Goal: Task Accomplishment & Management: Use online tool/utility

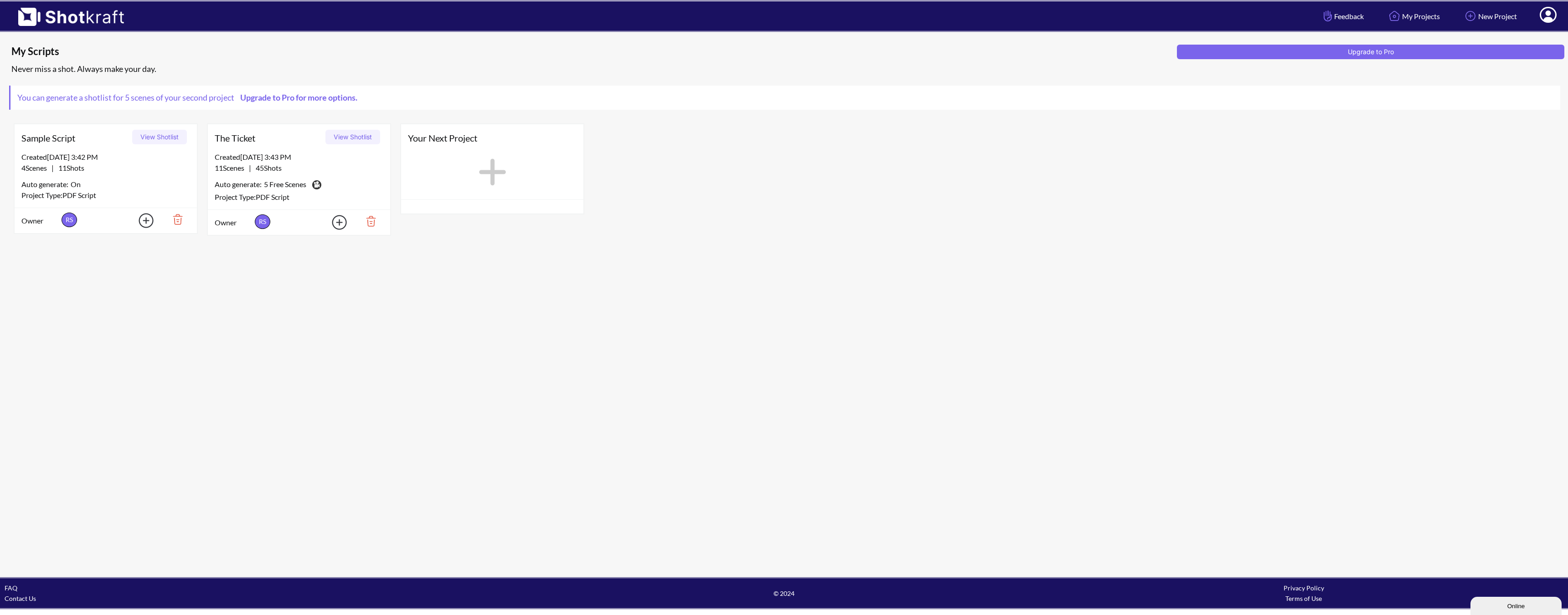
click at [361, 138] on button "View Shotlist" at bounding box center [352, 137] width 55 height 15
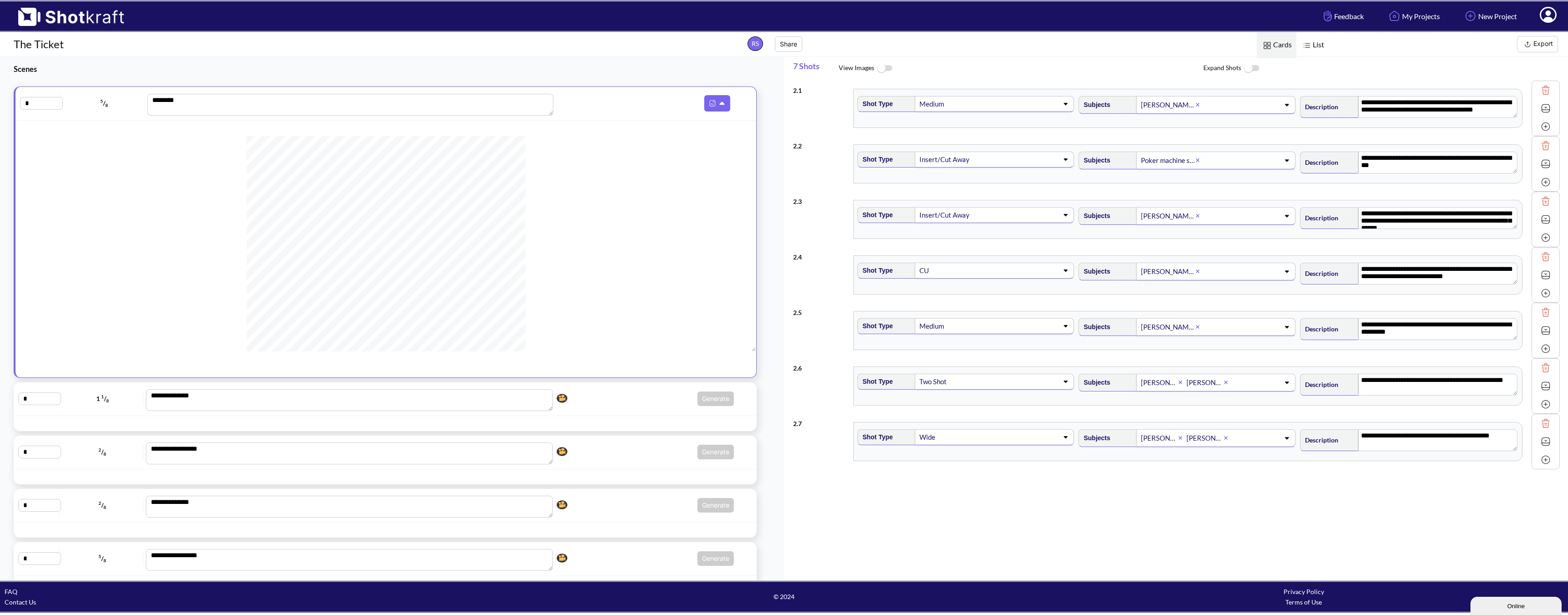
click at [1280, 219] on icon at bounding box center [1286, 216] width 12 height 7
click at [1275, 218] on span at bounding box center [1284, 216] width 19 height 7
click at [1189, 217] on div "JOE's hands and wallet" at bounding box center [1168, 216] width 56 height 12
click at [1130, 189] on div "**********" at bounding box center [1176, 164] width 767 height 55
click at [883, 70] on img at bounding box center [884, 69] width 21 height 20
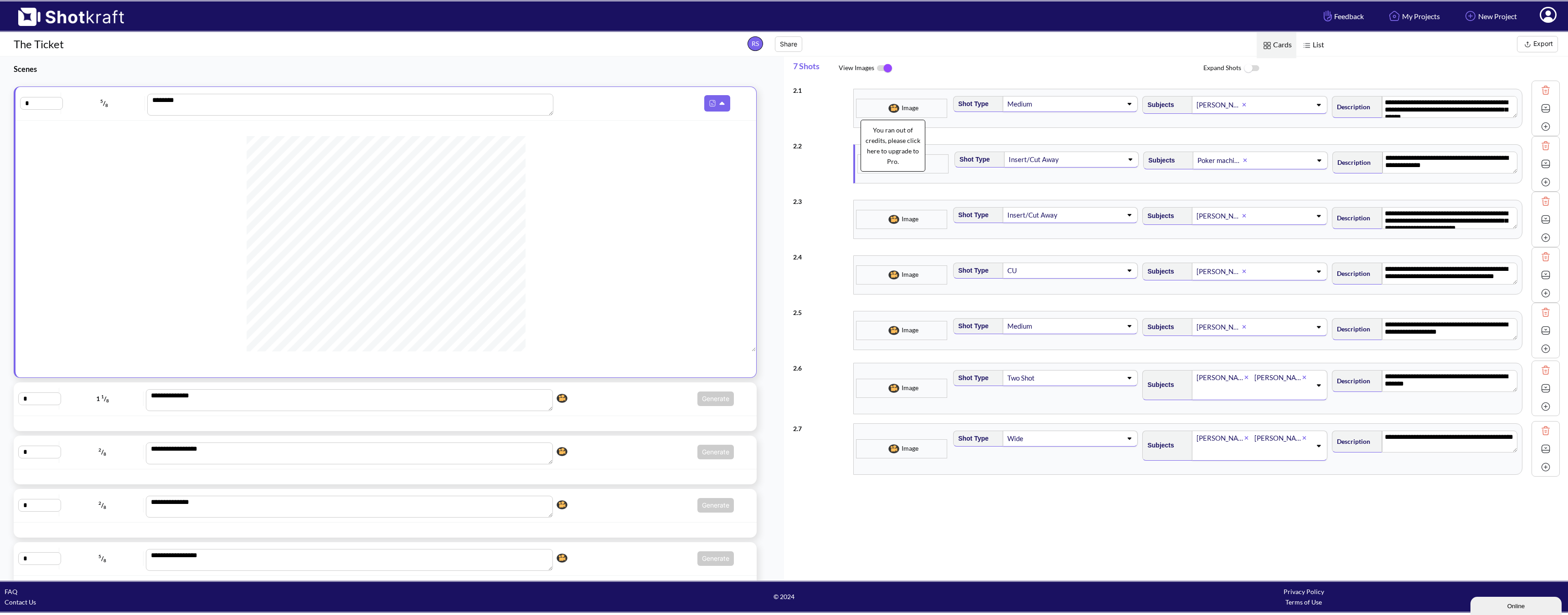
click at [887, 111] on img at bounding box center [893, 108] width 16 height 14
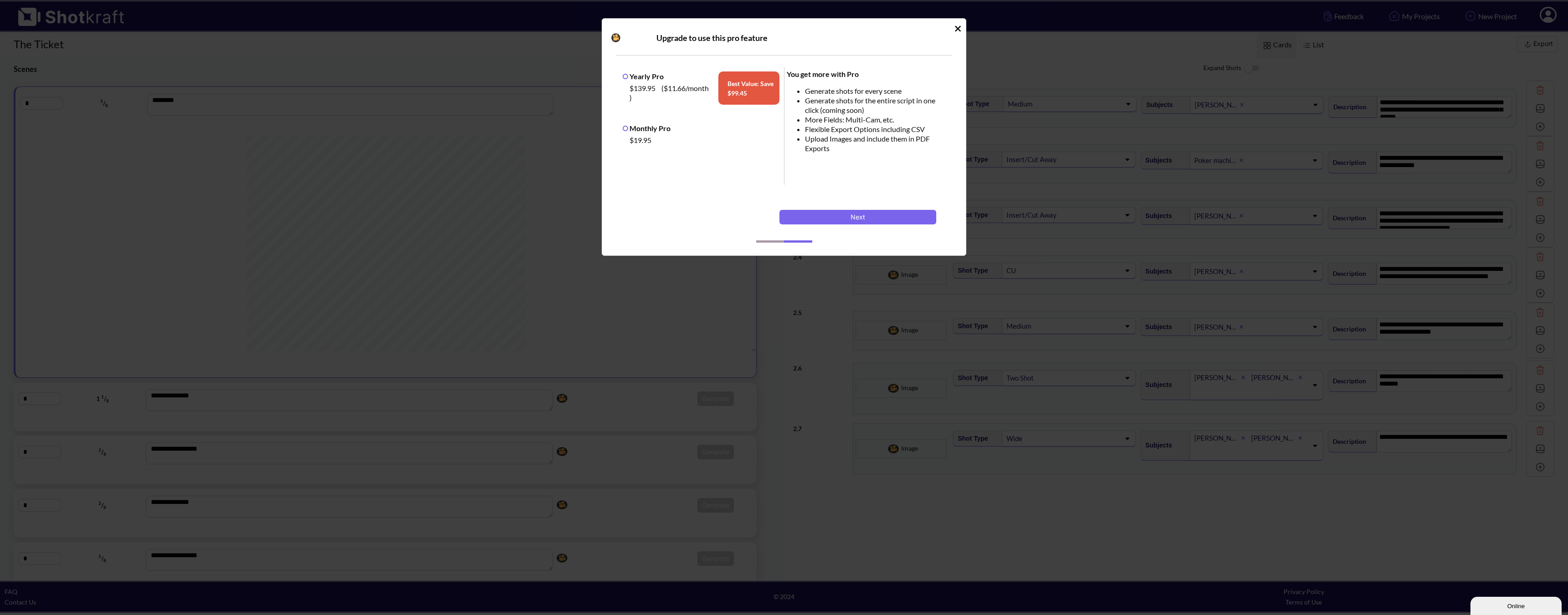
click at [943, 28] on div "Upgrade to use this pro feature Yearly Pro $139.95 ( $11.66 /month ) Best Value…" at bounding box center [783, 137] width 365 height 238
click at [952, 31] on div "Upgrade to use this pro feature Yearly Pro $139.95 ( $11.66 /month ) Best Value…" at bounding box center [783, 137] width 365 height 238
click at [954, 29] on div "Upgrade to use this pro feature Yearly Pro $139.95 ( $11.66 /month ) Best Value…" at bounding box center [783, 137] width 365 height 238
click at [958, 29] on icon "Idle Modal" at bounding box center [958, 28] width 7 height 9
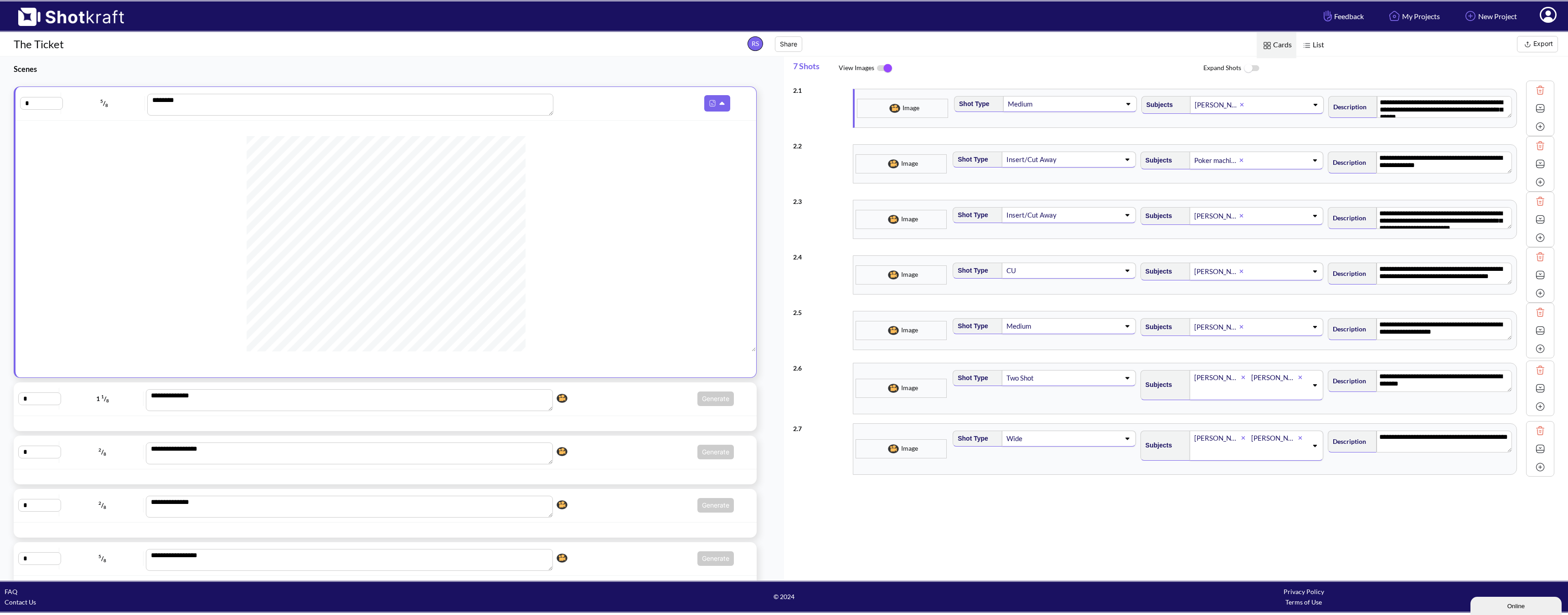
click at [867, 70] on span "View Images" at bounding box center [1021, 68] width 365 height 19
click at [887, 66] on img at bounding box center [884, 68] width 21 height 19
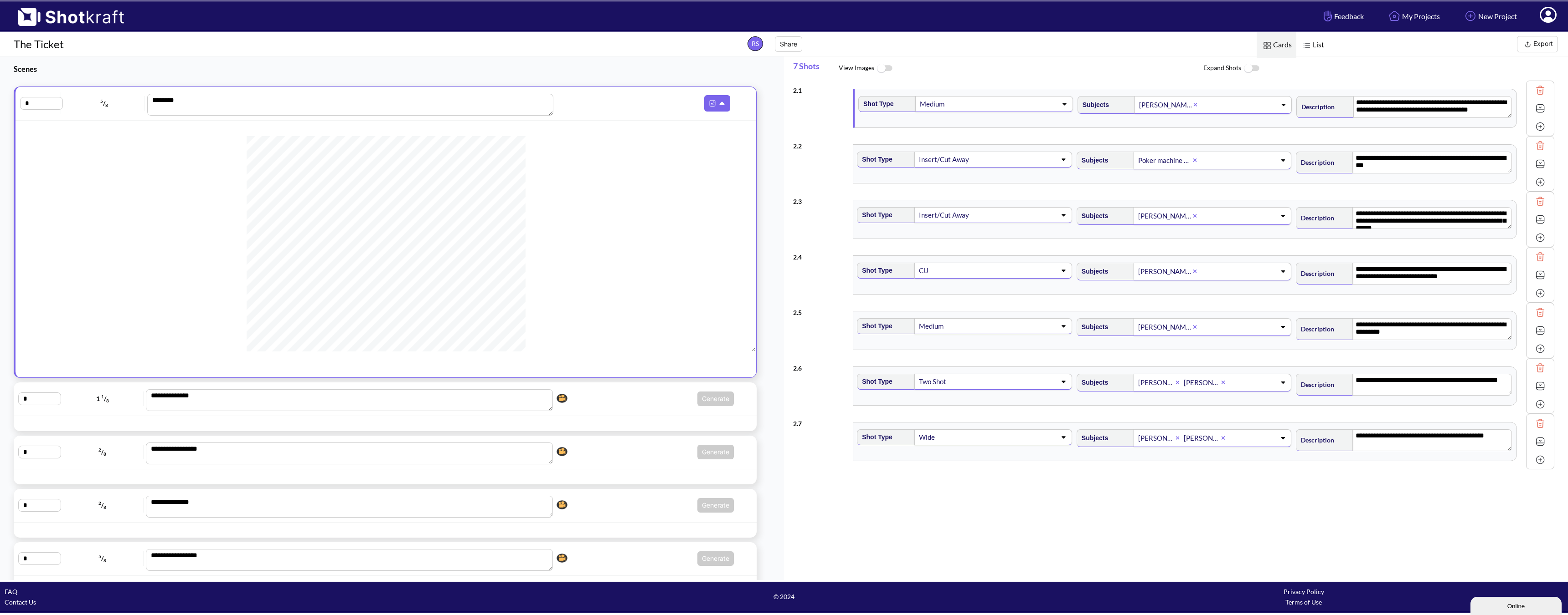
click at [1537, 45] on button "Export" at bounding box center [1537, 45] width 41 height 17
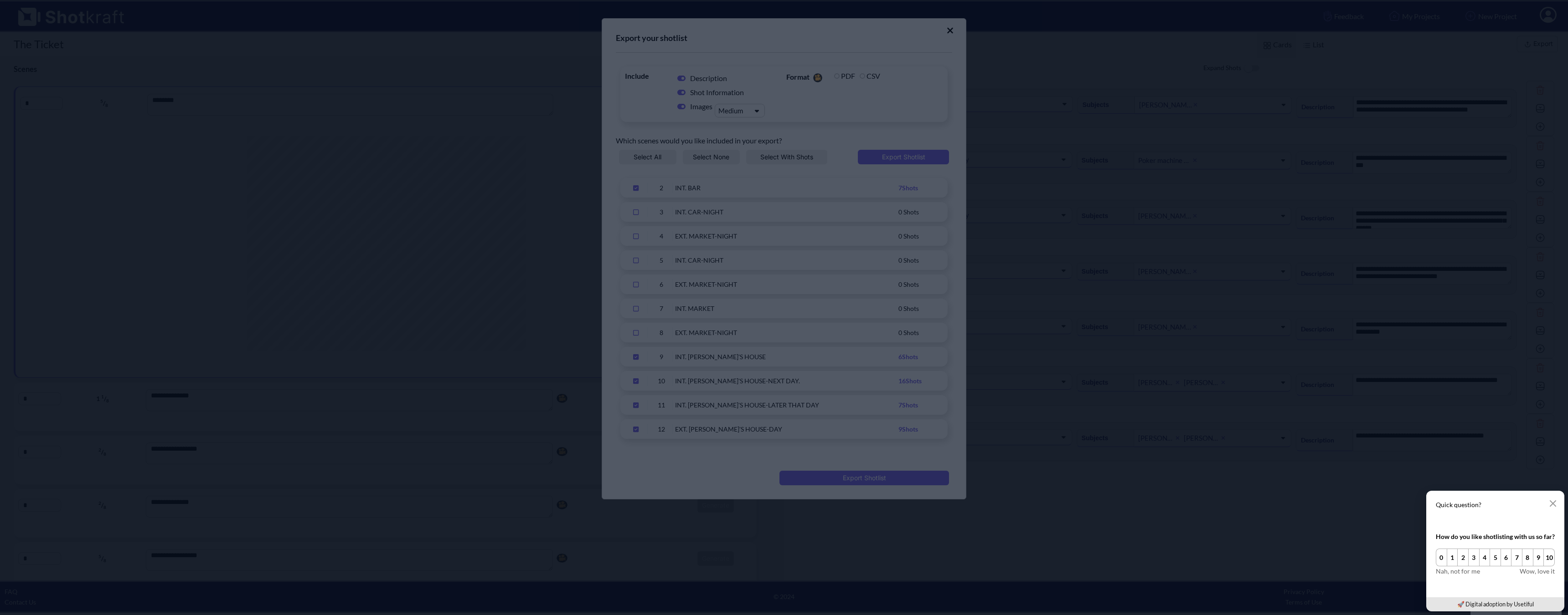
click at [1422, 488] on div "Quick question? How do you like shotlisting with us so far? 0 1 2 3 4 5 6 7 8 9…" at bounding box center [1495, 551] width 146 height 128
click at [1547, 500] on button "button" at bounding box center [1552, 503] width 18 height 18
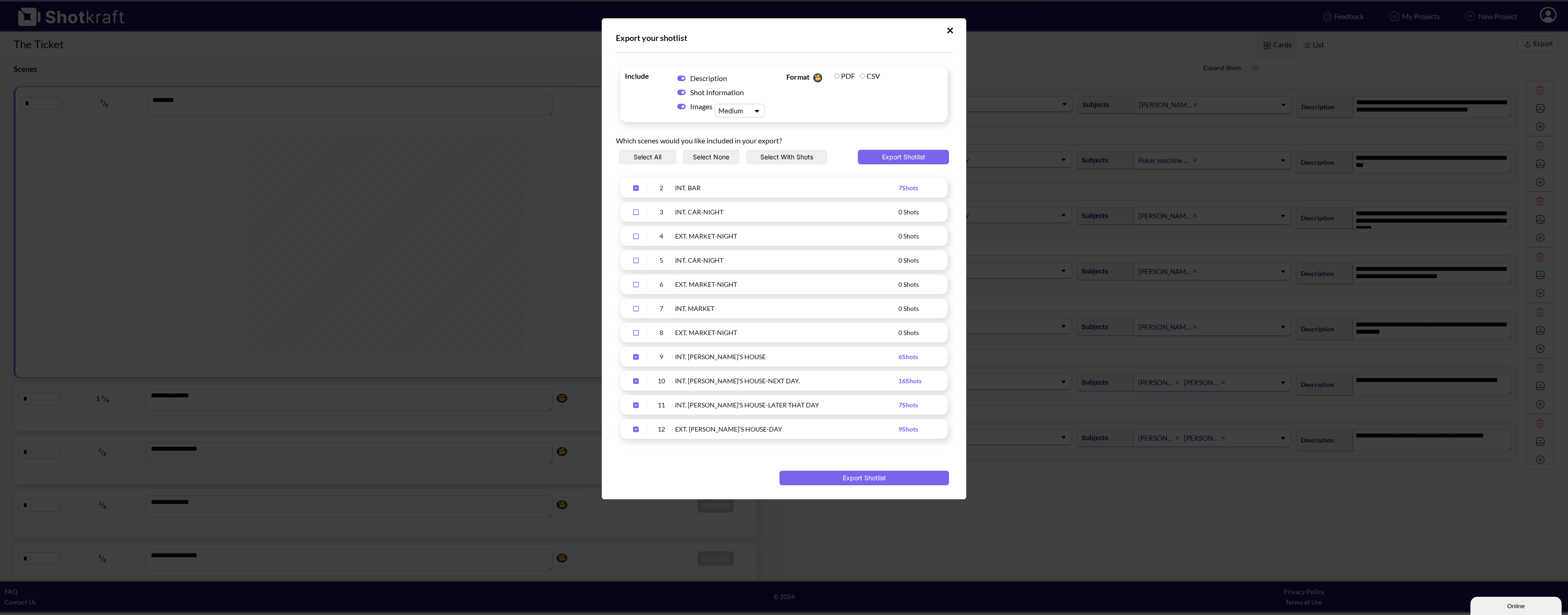
click at [868, 476] on button "Export Shotlist" at bounding box center [863, 479] width 170 height 15
click at [947, 25] on button "Upload Script" at bounding box center [949, 31] width 16 height 15
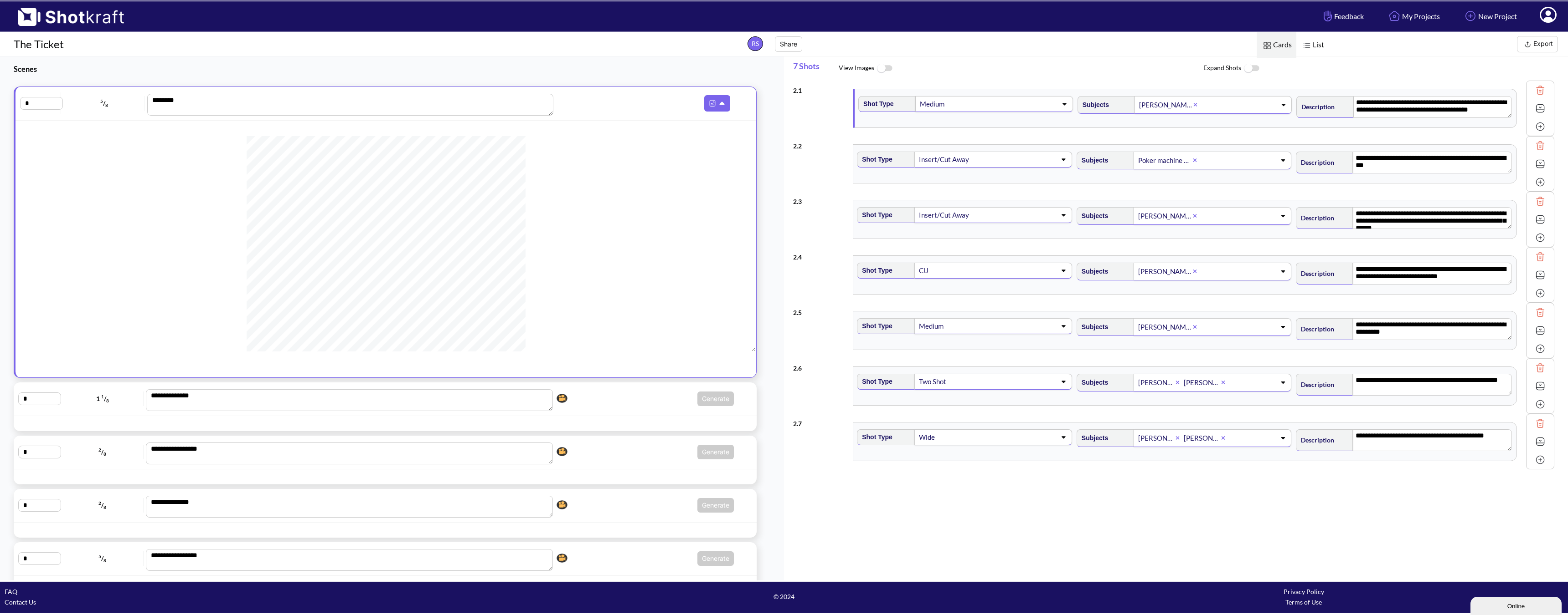
click at [1548, 16] on icon at bounding box center [1548, 16] width 10 height 11
click at [1519, 41] on link "Log Out" at bounding box center [1522, 48] width 75 height 15
